Goal: Task Accomplishment & Management: Manage account settings

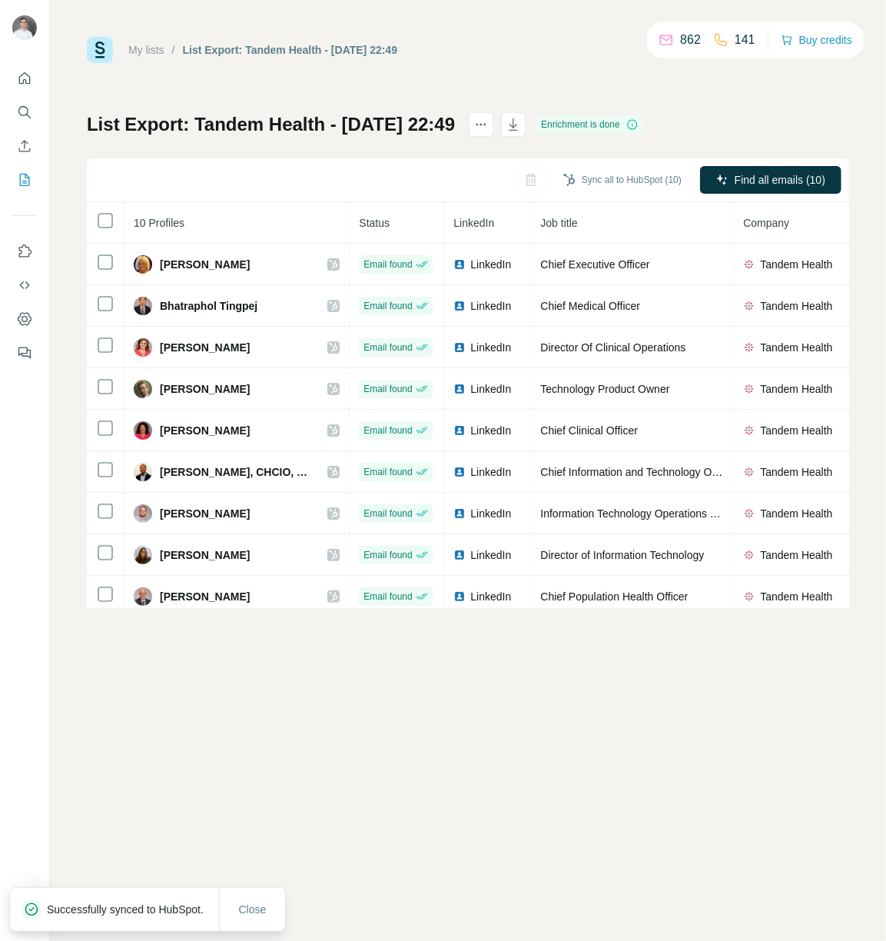
click at [149, 51] on link "My lists" at bounding box center [146, 50] width 36 height 12
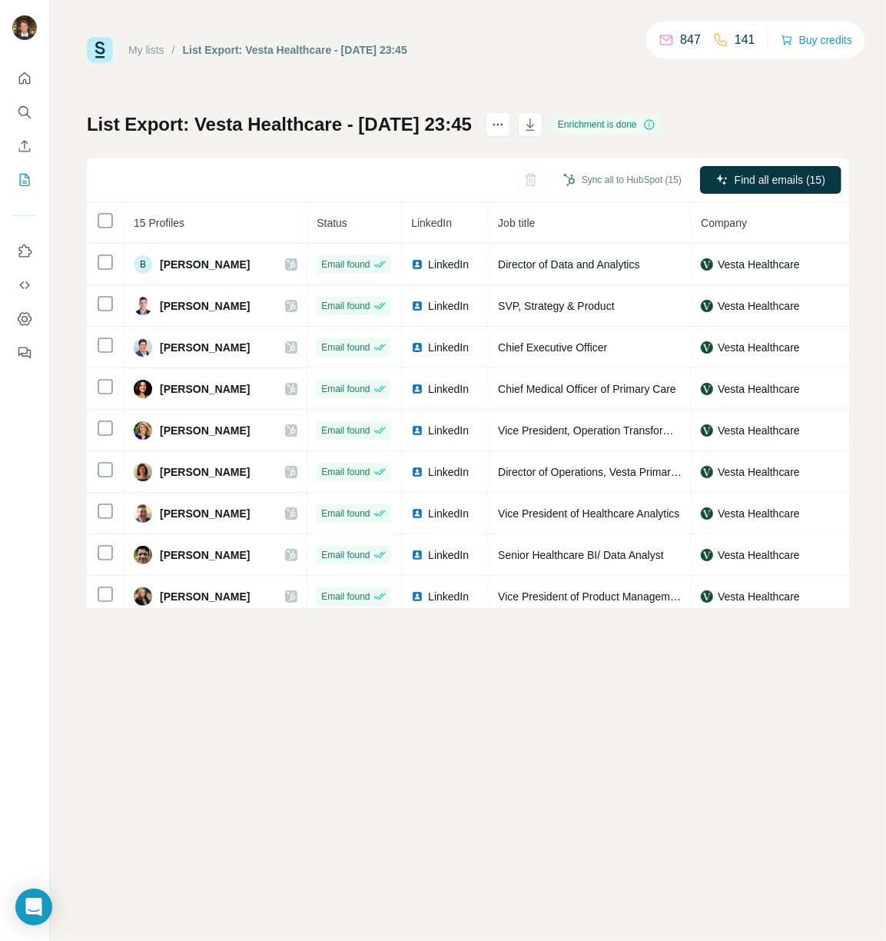
click at [566, 111] on div "My lists / List Export: Vesta Healthcare - 27/09/2025 23:45 847 141 Buy credits…" at bounding box center [468, 322] width 763 height 571
click at [538, 119] on icon "button" at bounding box center [530, 124] width 15 height 15
click at [158, 44] on link "My lists" at bounding box center [146, 50] width 36 height 12
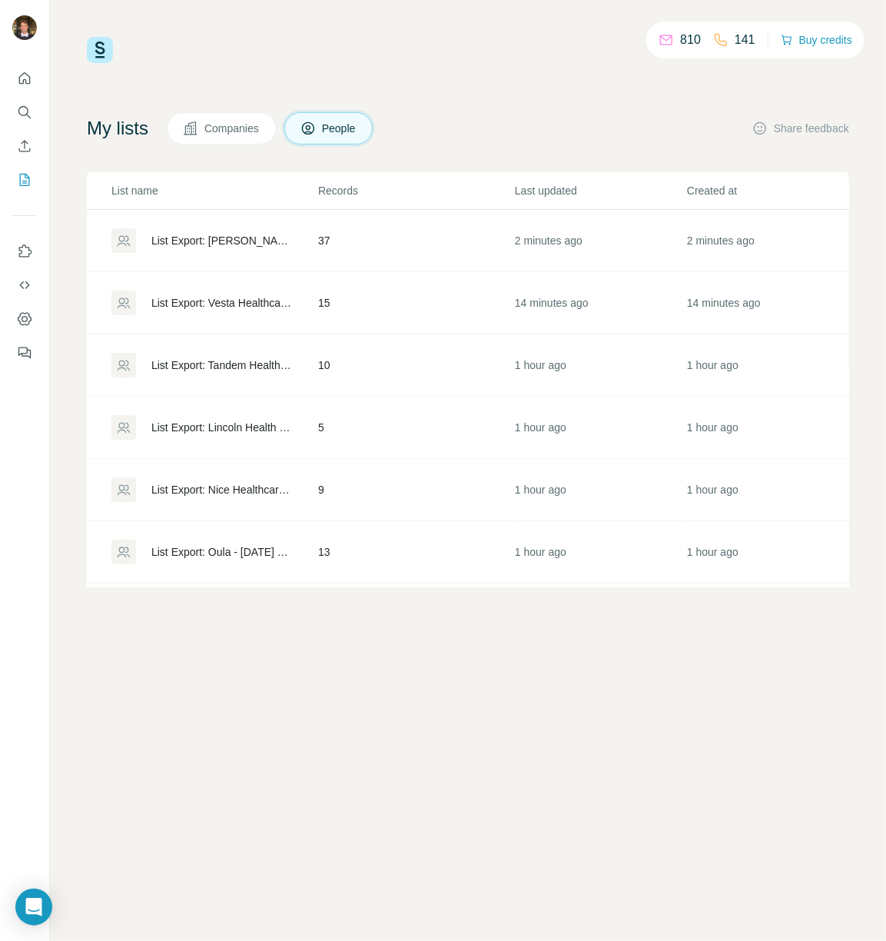
click at [263, 250] on div "List Export: Tenet Healthcare - 27/09/2025 23:56" at bounding box center [213, 240] width 205 height 25
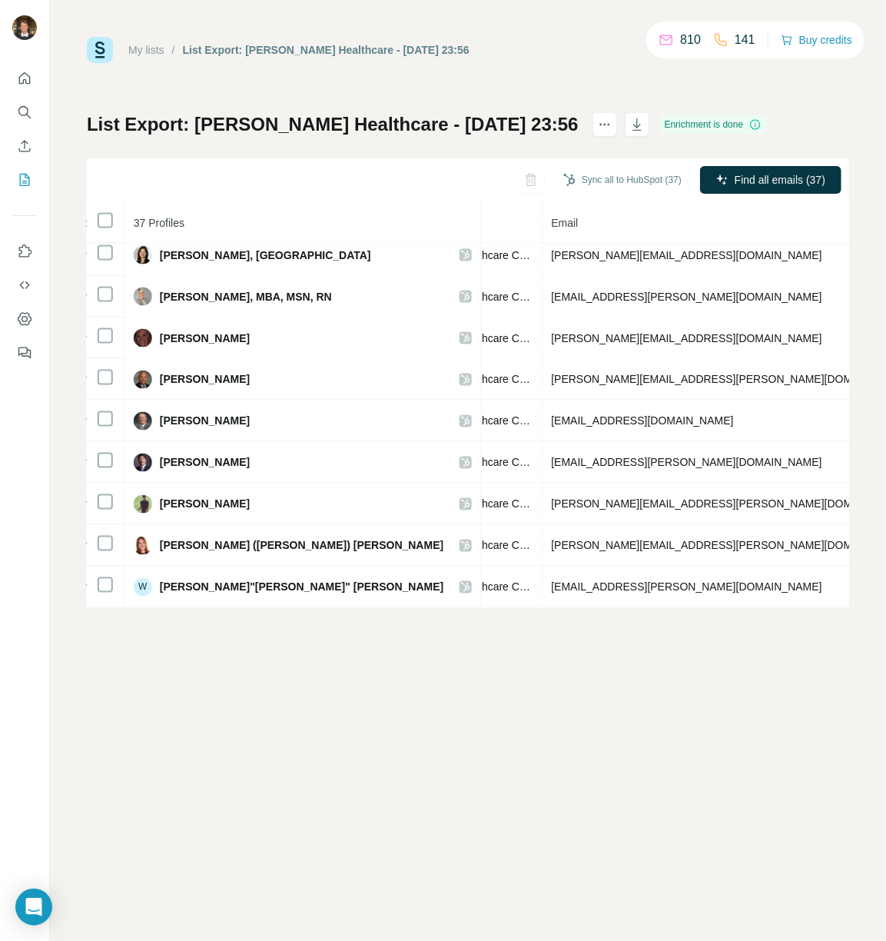
scroll to position [0, 527]
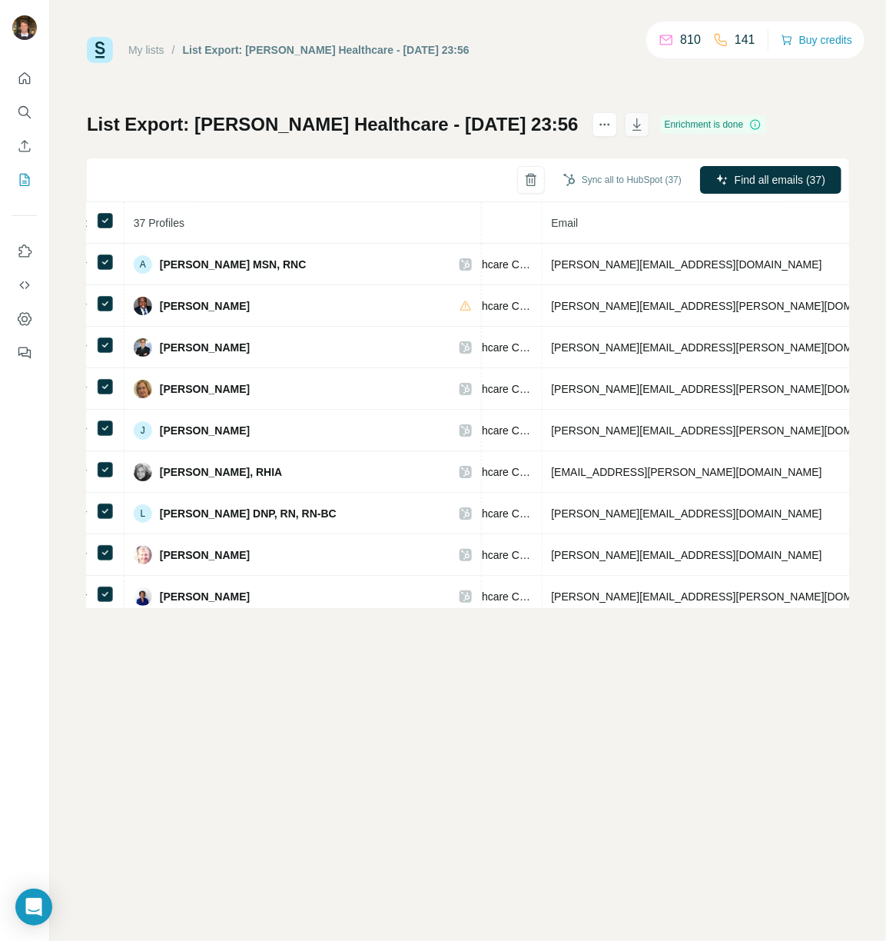
click at [630, 117] on icon "button" at bounding box center [637, 124] width 15 height 15
click at [732, 71] on div "My lists / List Export: Tenet Healthcare - 27/09/2025 23:56 810 141 Buy credits…" at bounding box center [468, 322] width 763 height 571
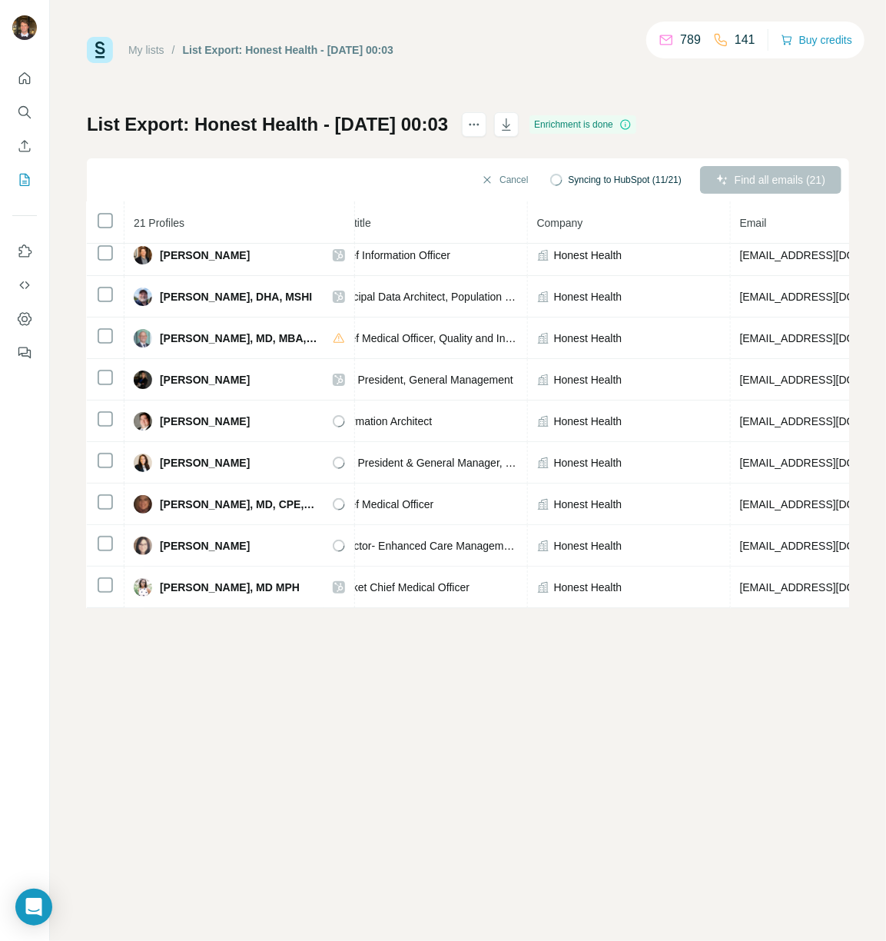
scroll to position [0, 211]
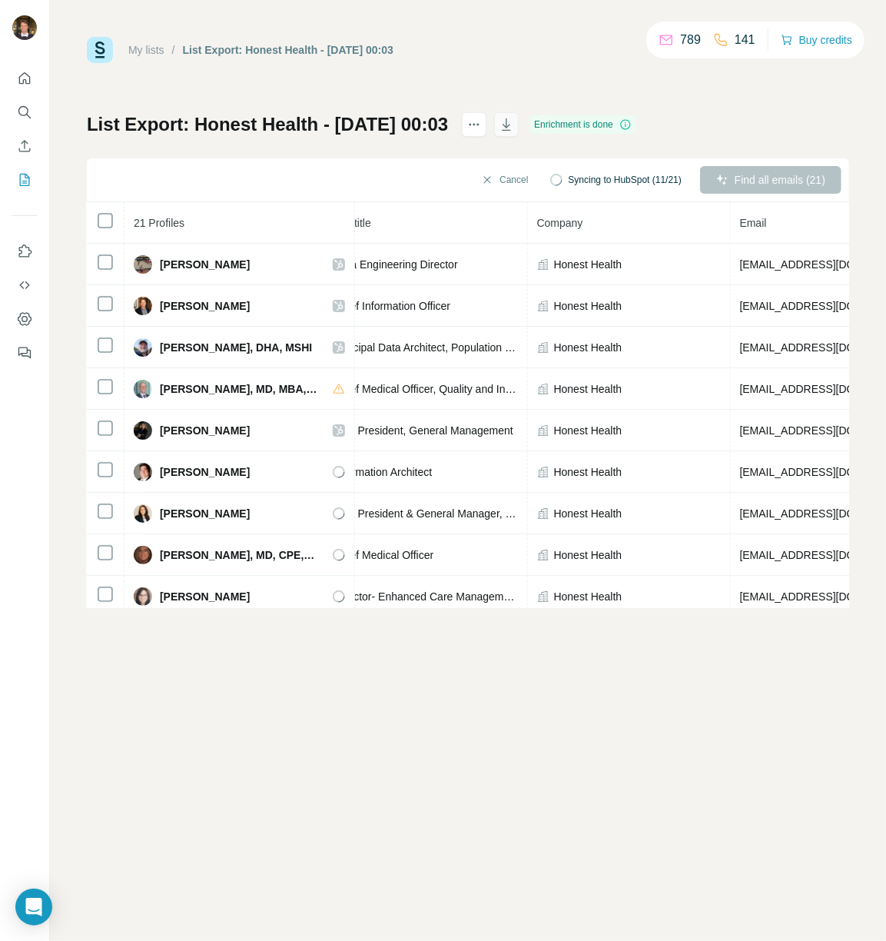
click at [514, 125] on icon "button" at bounding box center [506, 124] width 15 height 15
